Goal: Communication & Community: Answer question/provide support

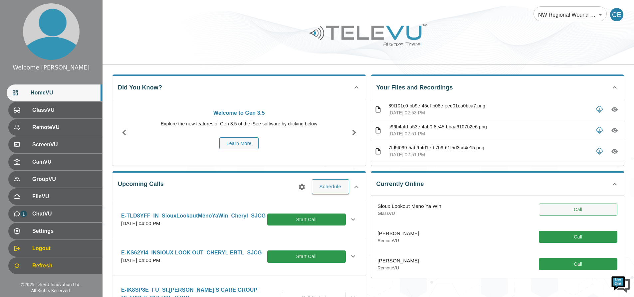
click at [577, 208] on button "Call" at bounding box center [577, 210] width 78 height 12
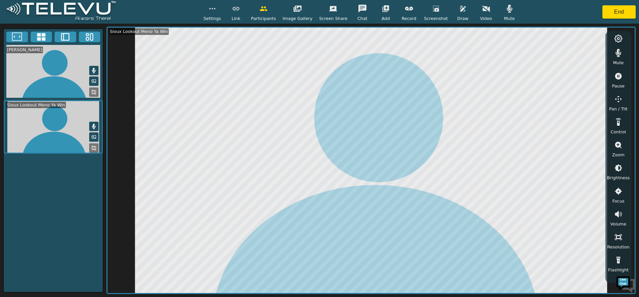
click at [482, 7] on icon "button" at bounding box center [486, 9] width 8 height 6
click at [611, 10] on button "End" at bounding box center [618, 11] width 33 height 13
